Goal: Information Seeking & Learning: Learn about a topic

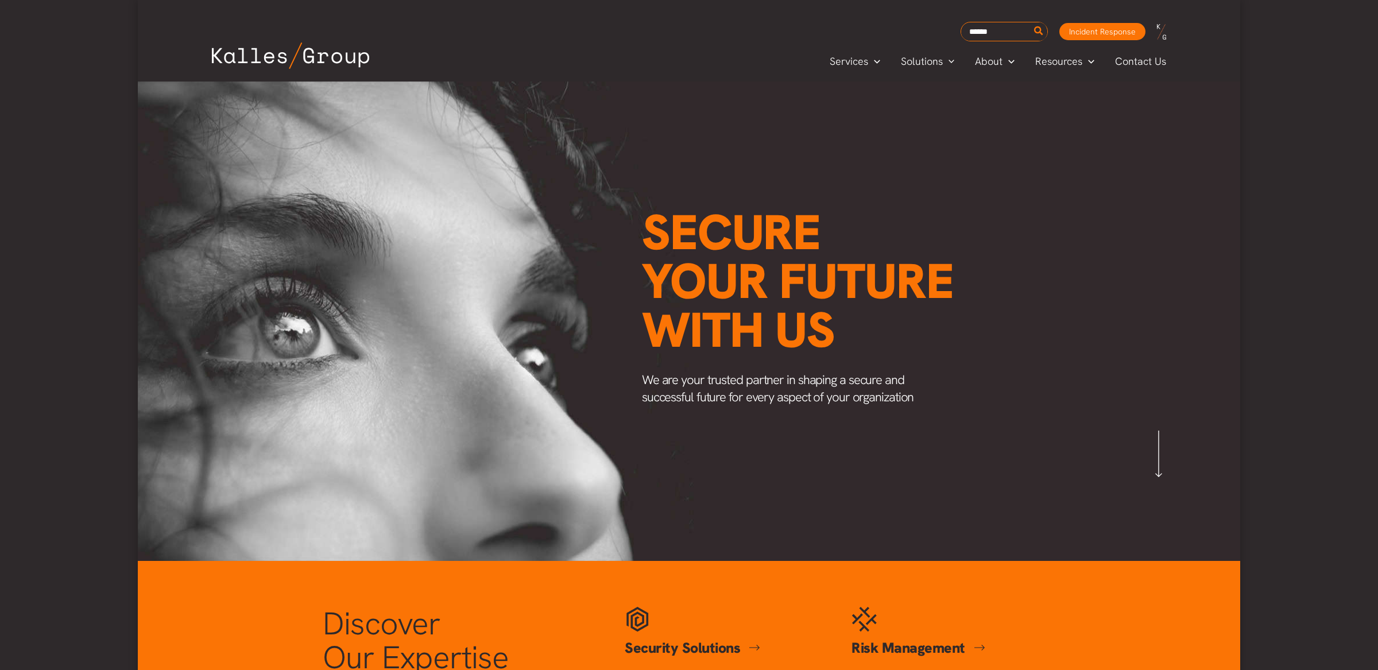
scroll to position [0, 1344]
click at [1056, 90] on span "Customer Stories" at bounding box center [1076, 89] width 79 height 13
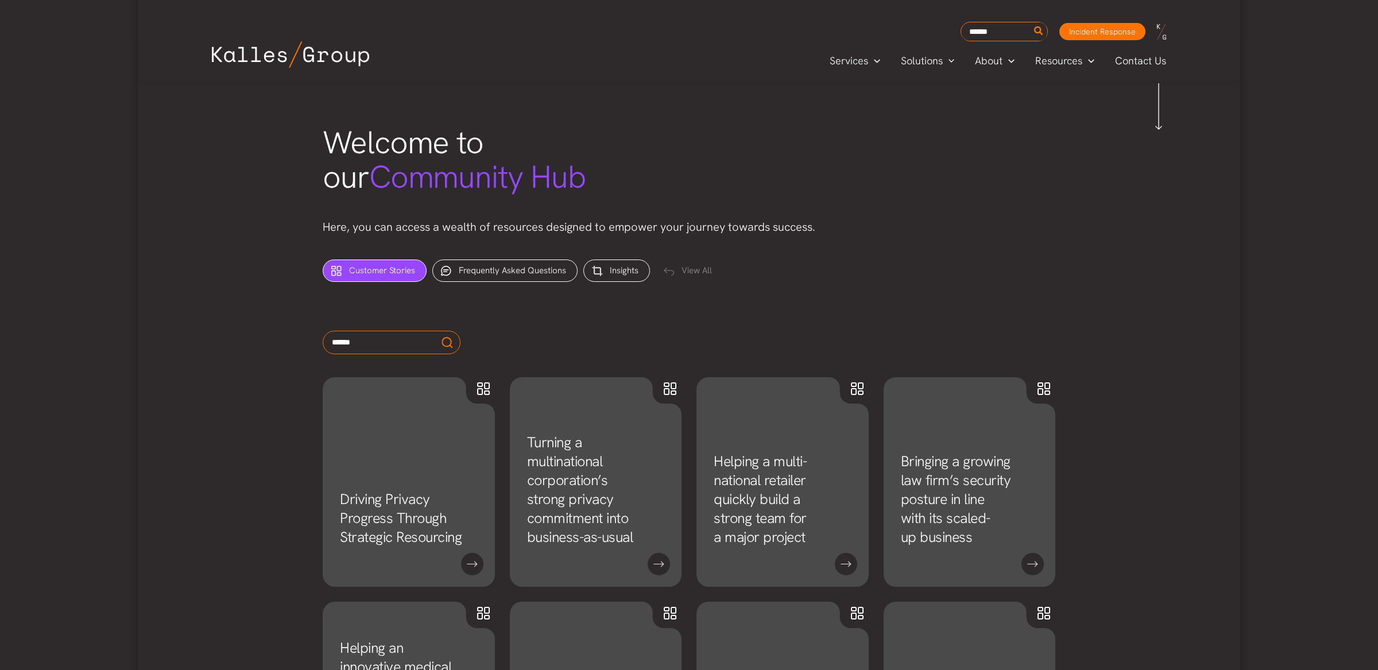
scroll to position [355, 0]
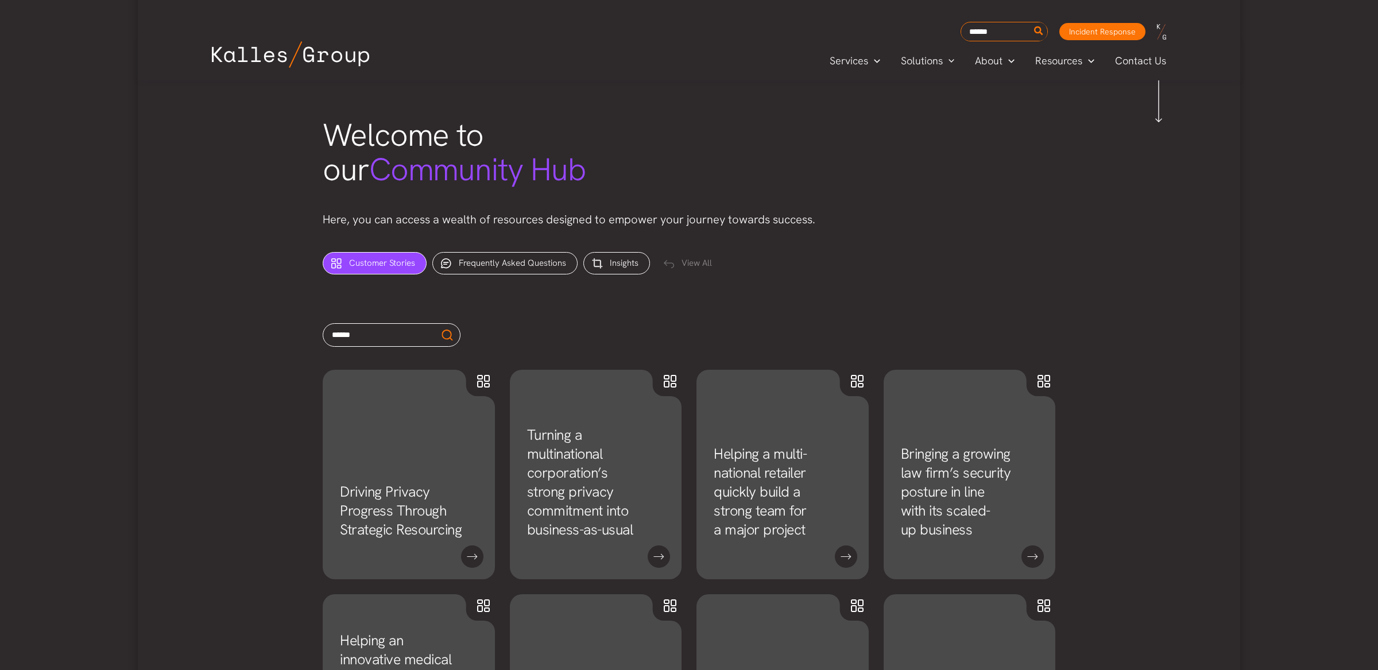
click at [336, 327] on input "text" at bounding box center [392, 335] width 138 height 24
type input "****"
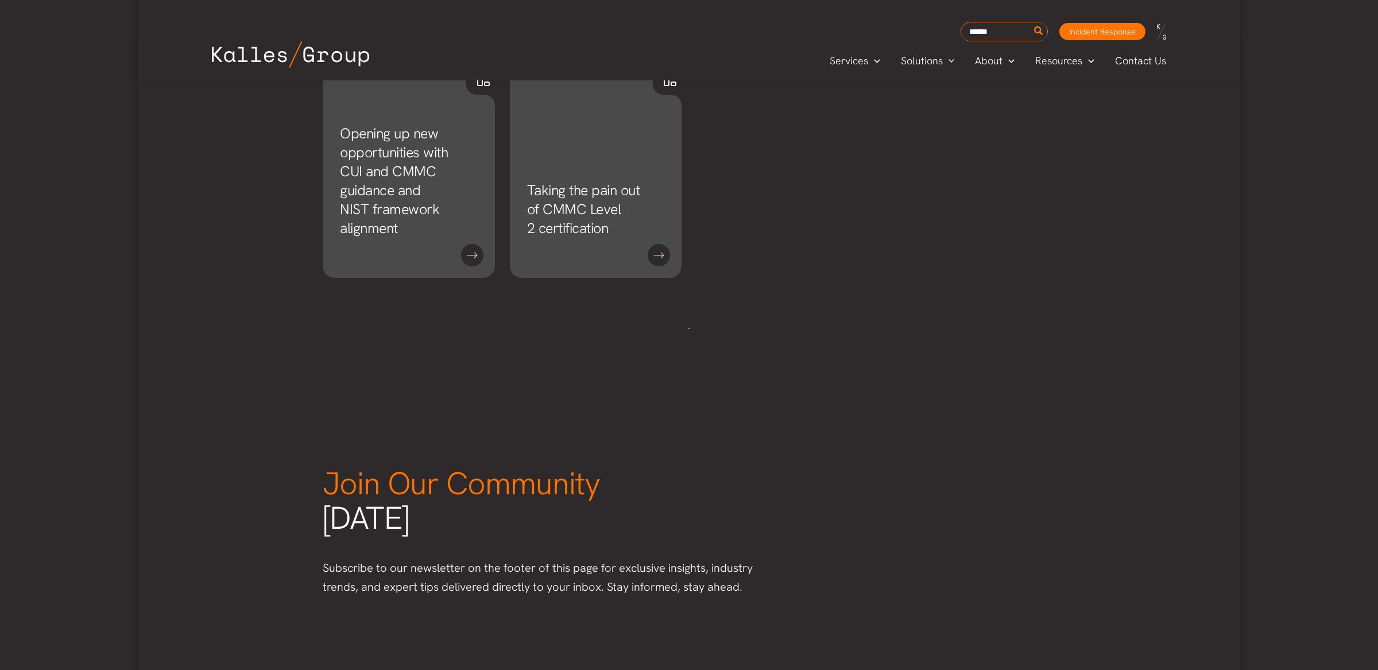
scroll to position [659, 0]
click at [395, 208] on link "Opening up new opportunities with CUI and CMMC guidance and NIST framework alig…" at bounding box center [394, 179] width 108 height 114
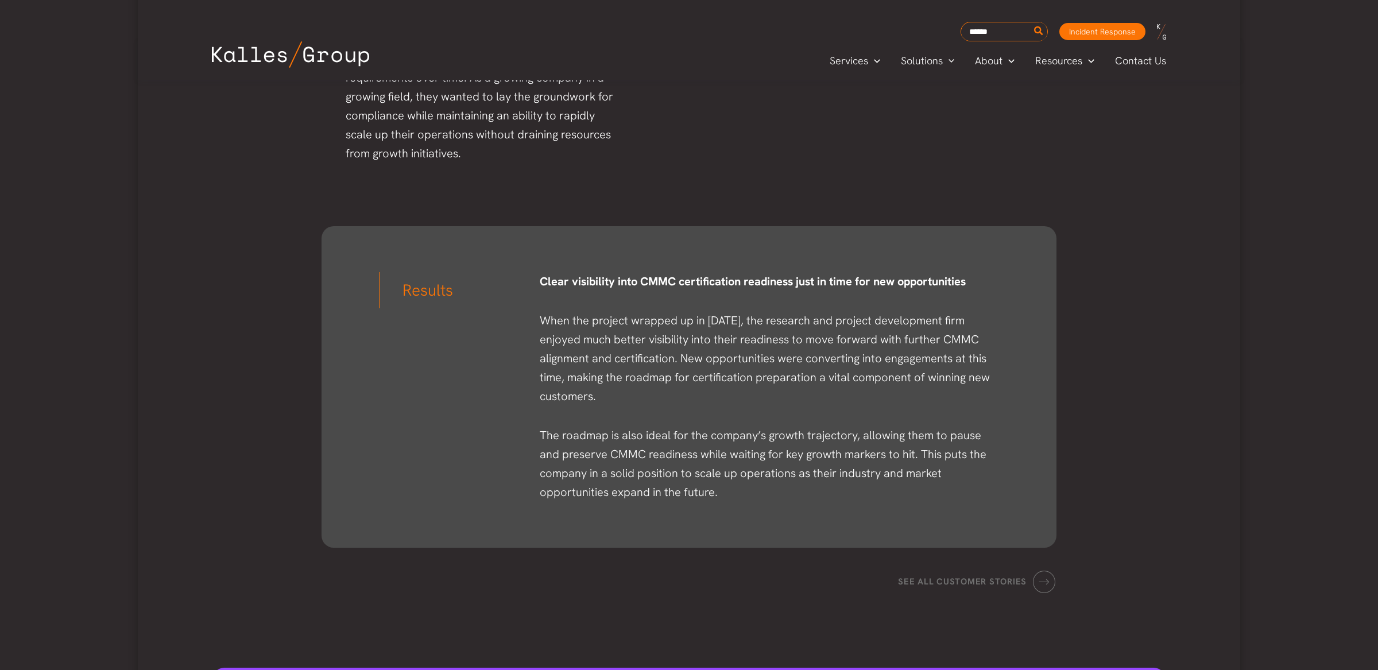
scroll to position [2047, 0]
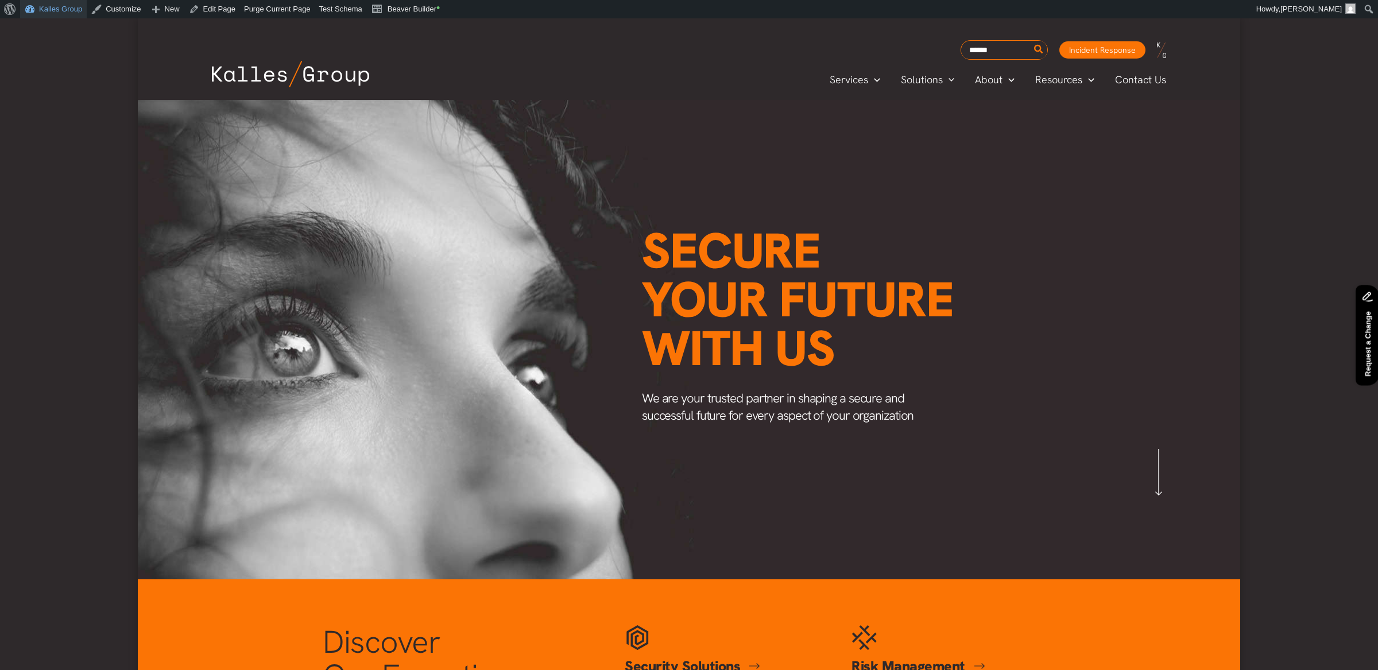
click at [63, 3] on link "Kalles Group" at bounding box center [53, 9] width 67 height 18
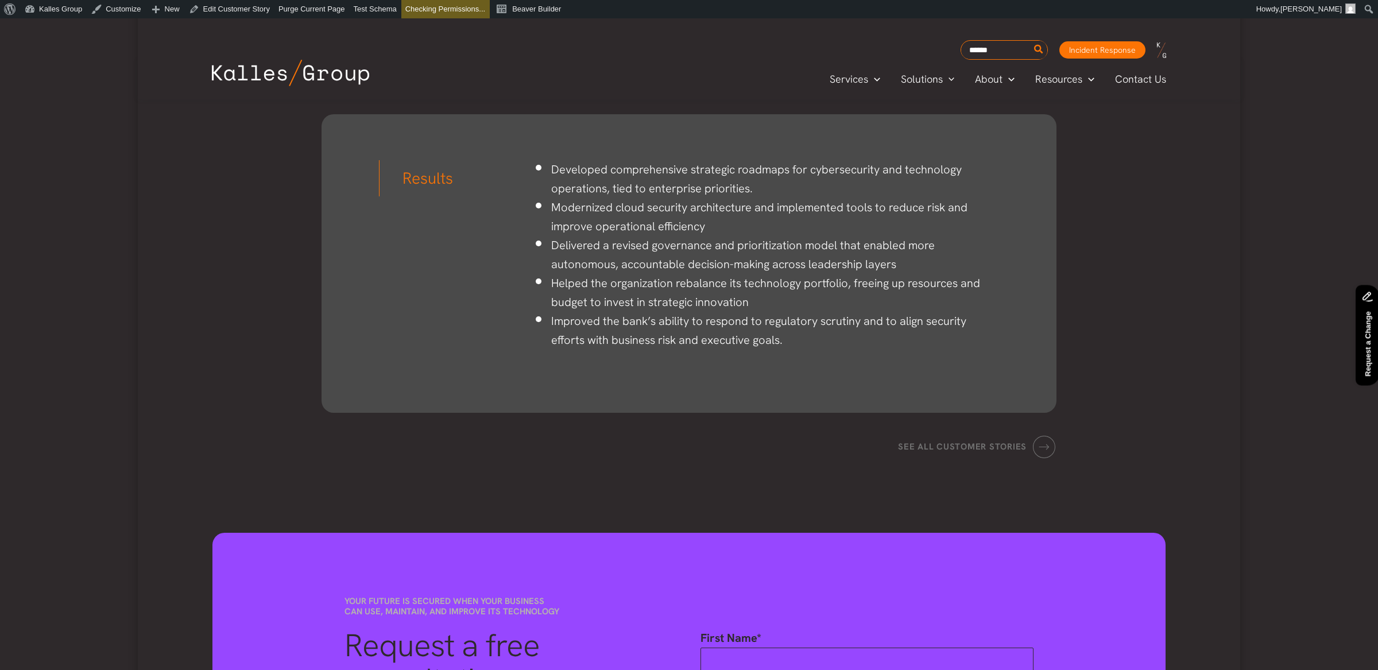
scroll to position [1265, 0]
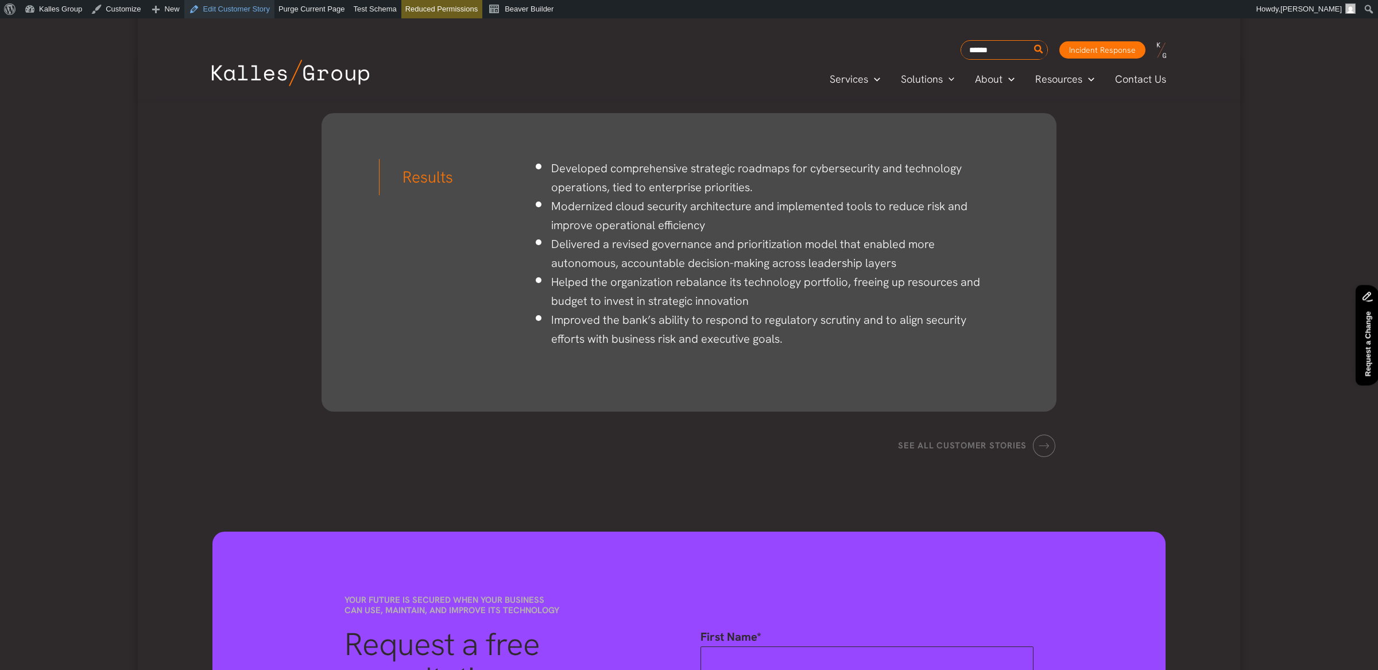
click at [234, 7] on link "Edit Customer Story" at bounding box center [229, 9] width 90 height 18
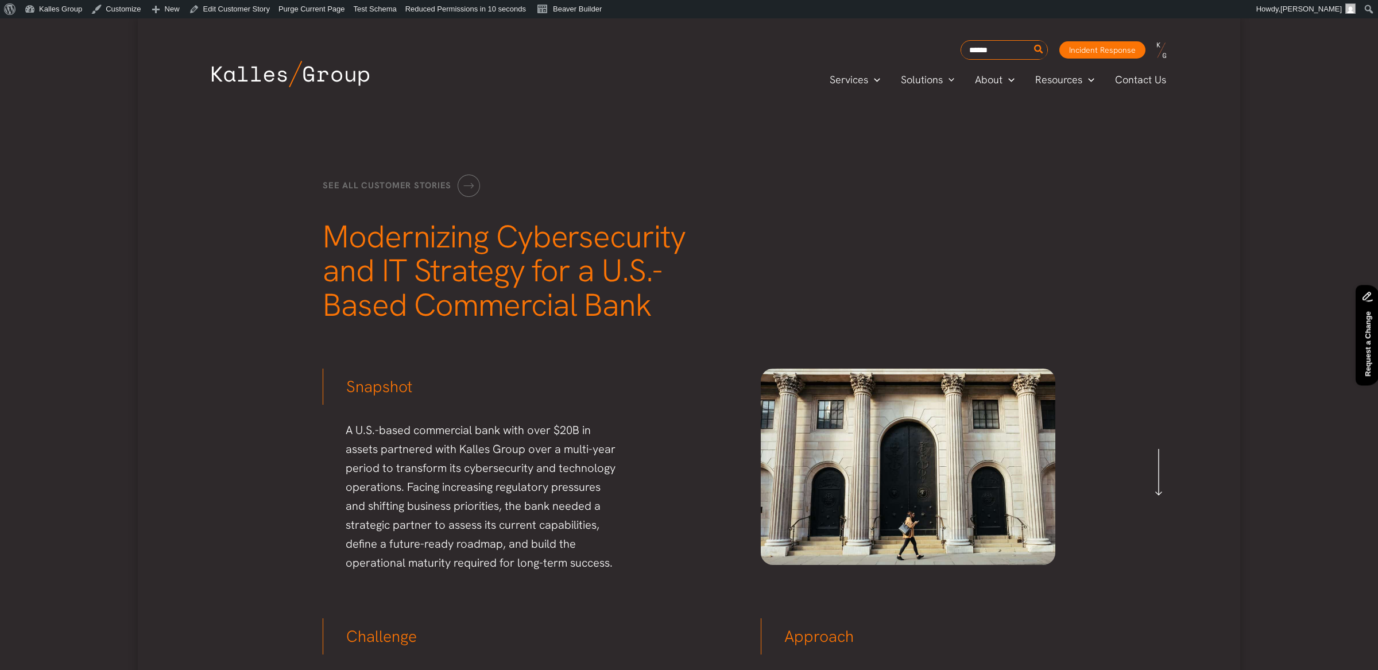
click at [775, 123] on div "See all customer stories Modernizing Cybersecurity and IT Strategy for a U.S.-B…" at bounding box center [689, 223] width 1103 height 246
click at [596, 127] on div "See all customer stories Modernizing Cybersecurity and IT Strategy for a U.S.-B…" at bounding box center [689, 223] width 1103 height 246
click at [886, 123] on div "See all customer stories Modernizing Cybersecurity and IT Strategy for a U.S.-B…" at bounding box center [689, 223] width 1103 height 246
click at [279, 209] on div "See all customer stories Modernizing Cybersecurity and IT Strategy for a U.S.-B…" at bounding box center [689, 223] width 1103 height 246
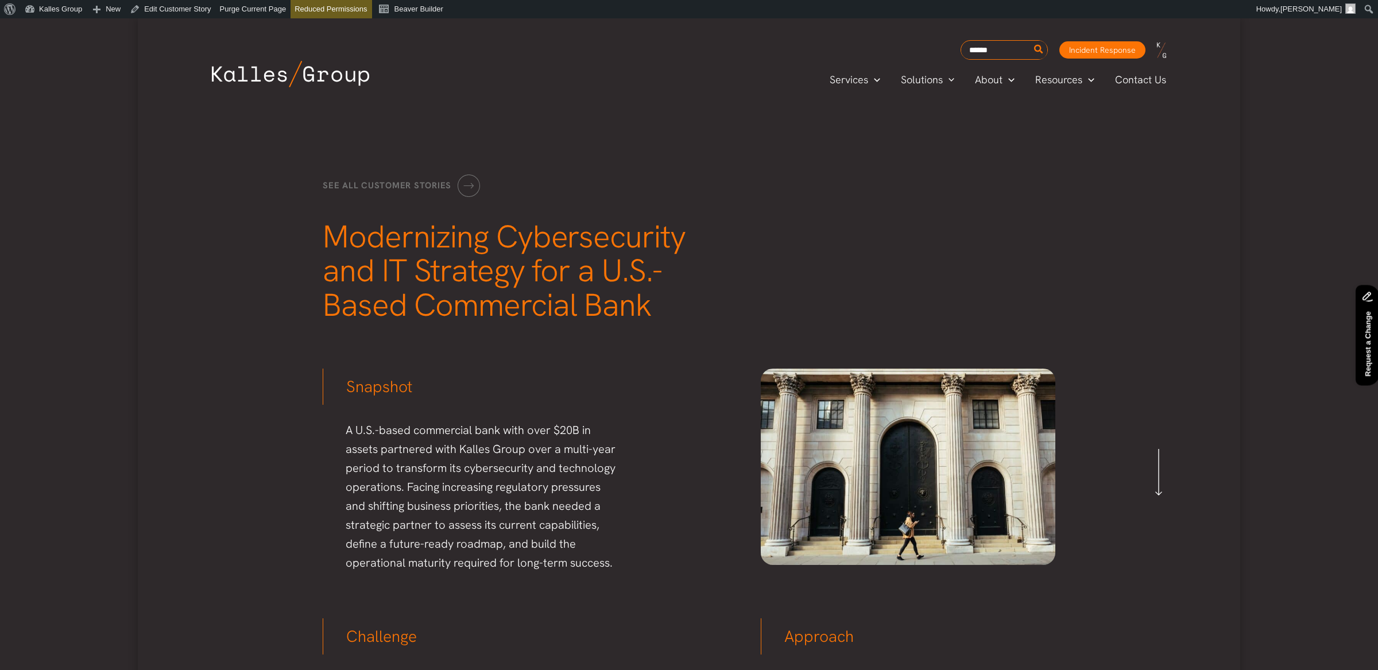
drag, startPoint x: 208, startPoint y: 194, endPoint x: 401, endPoint y: 204, distance: 193.8
click at [208, 194] on div "See all customer stories Modernizing Cybersecurity and IT Strategy for a U.S.-B…" at bounding box center [689, 223] width 1103 height 246
click at [720, 98] on div "Services Menu Toggle Mega Menu Security Solutions Cybersecurity Security Compli…" at bounding box center [892, 80] width 572 height 38
